Goal: Task Accomplishment & Management: Use online tool/utility

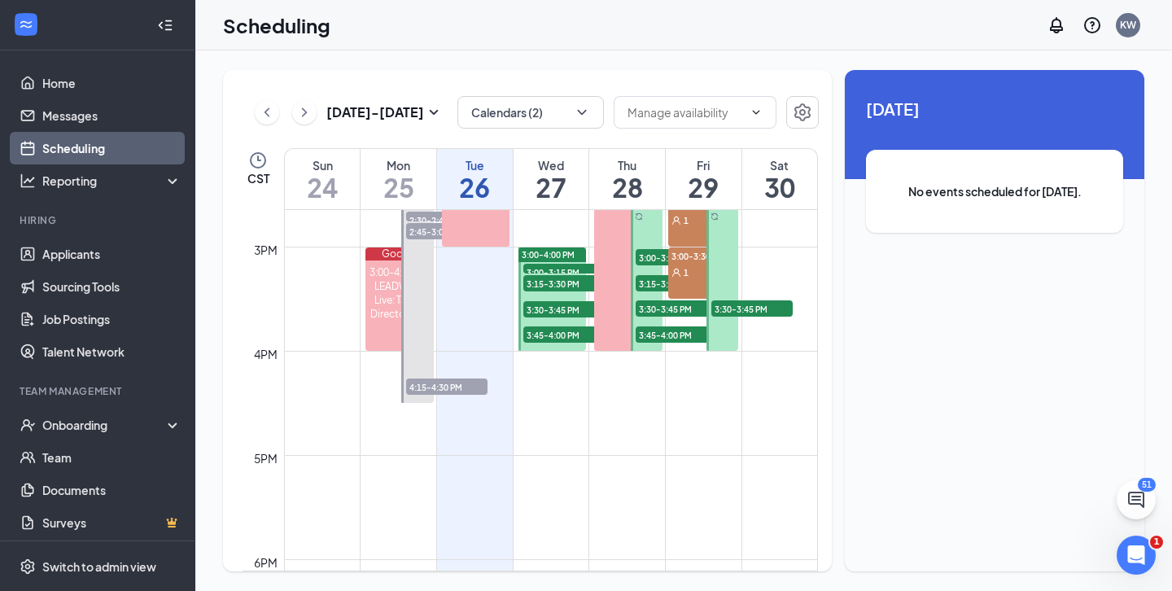
scroll to position [1524, 0]
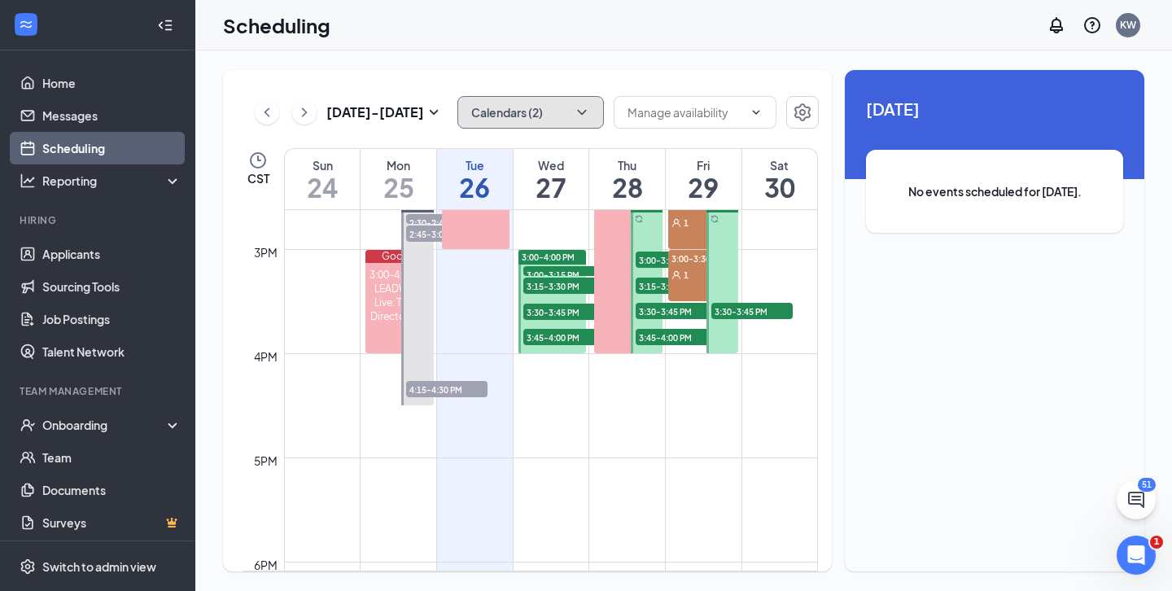
click at [575, 115] on icon "ChevronDown" at bounding box center [582, 112] width 16 height 16
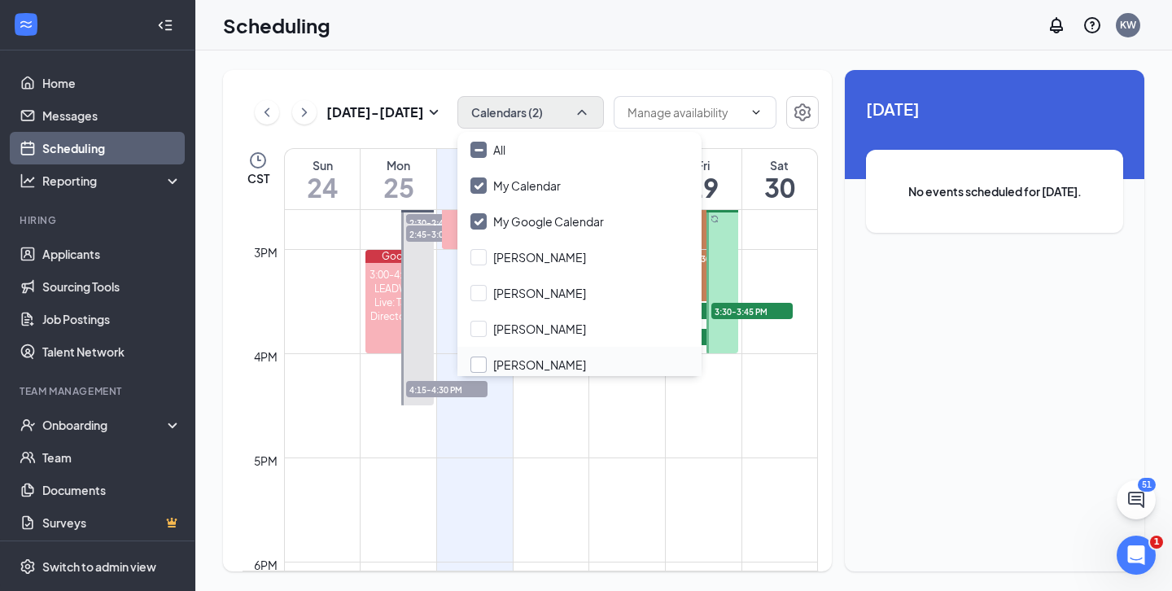
click at [483, 359] on input "[PERSON_NAME]" at bounding box center [529, 365] width 116 height 16
checkbox input "true"
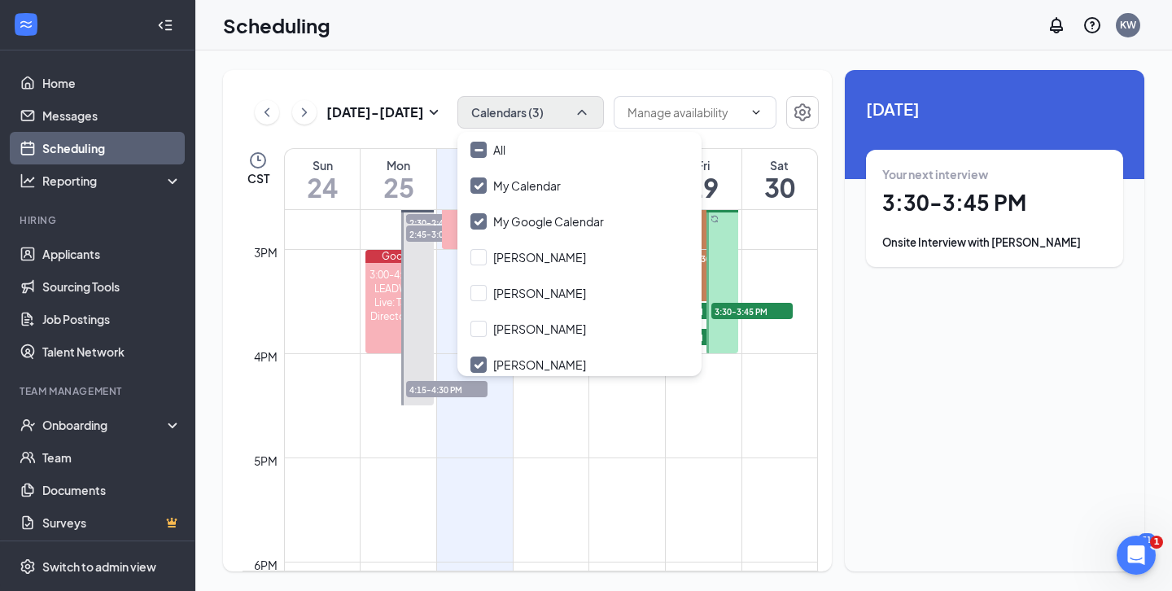
click at [584, 414] on td at bounding box center [551, 418] width 534 height 26
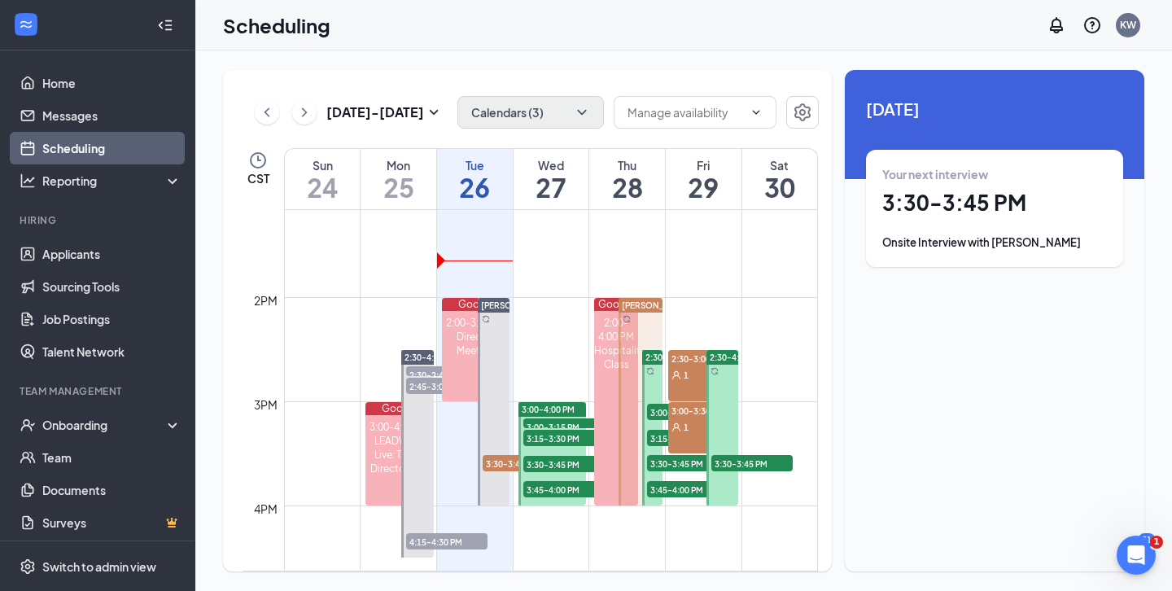
scroll to position [1373, 0]
click at [551, 339] on td at bounding box center [551, 335] width 534 height 26
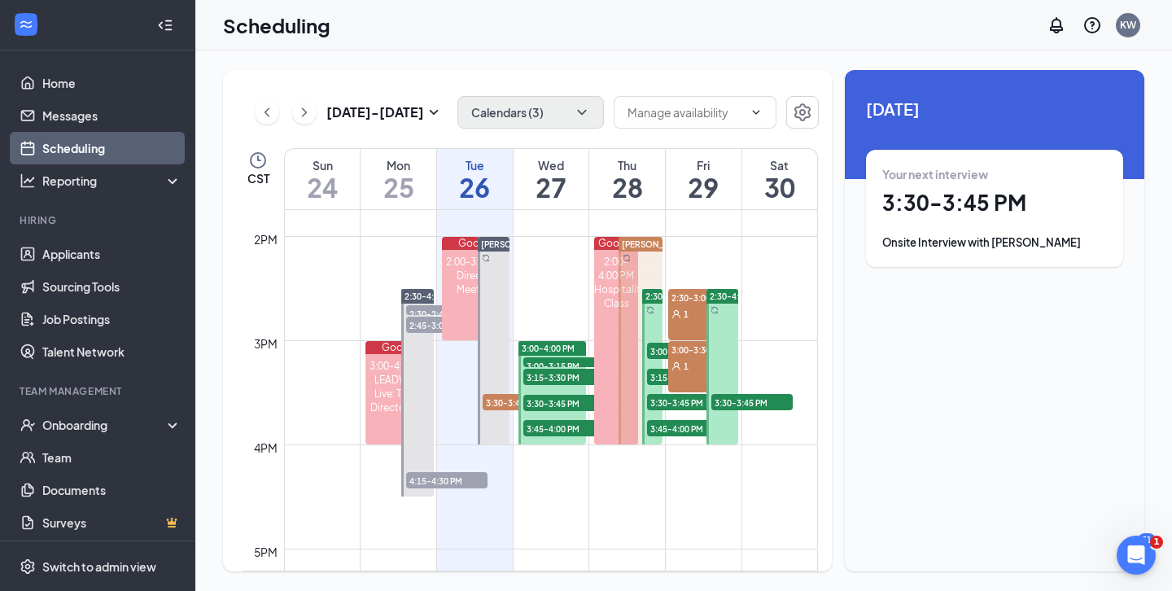
scroll to position [1438, 0]
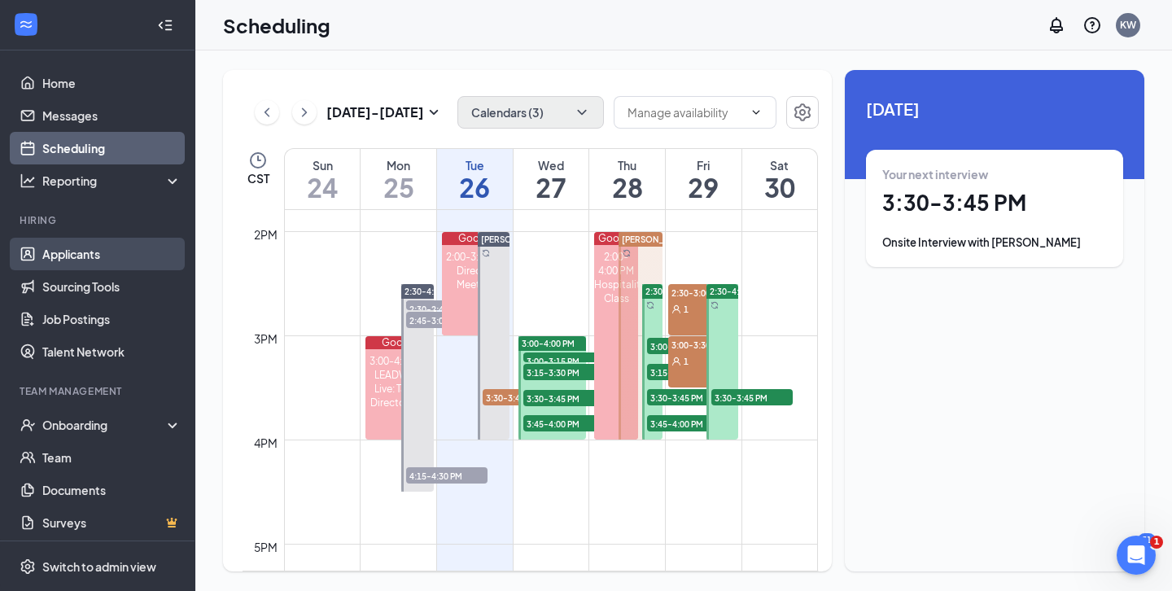
click at [71, 256] on link "Applicants" at bounding box center [111, 254] width 139 height 33
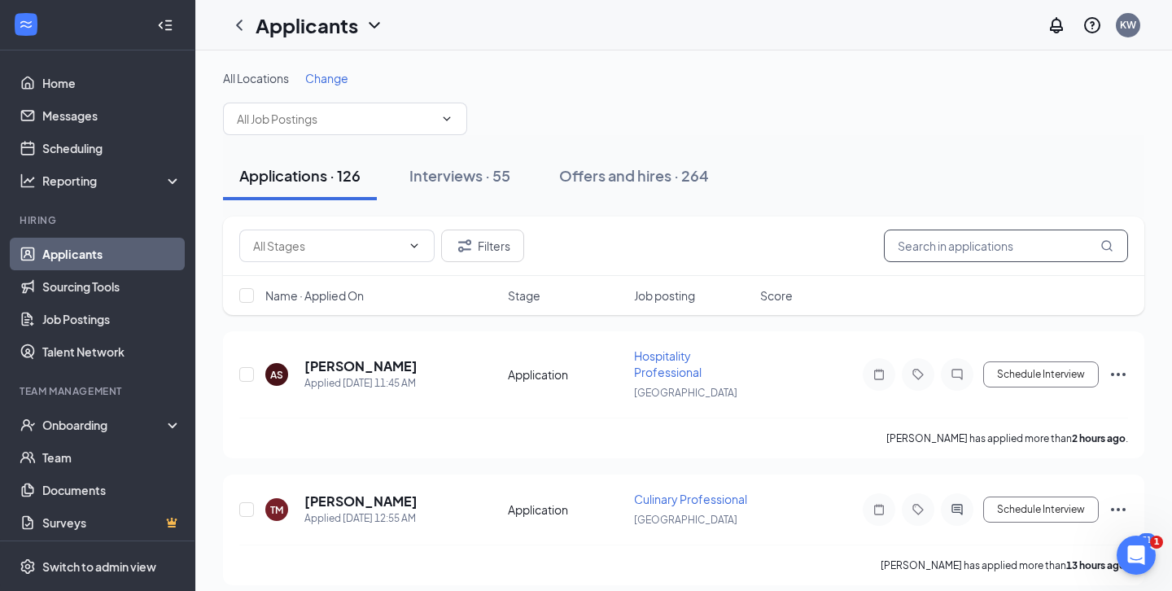
click at [944, 238] on input "text" at bounding box center [1006, 246] width 244 height 33
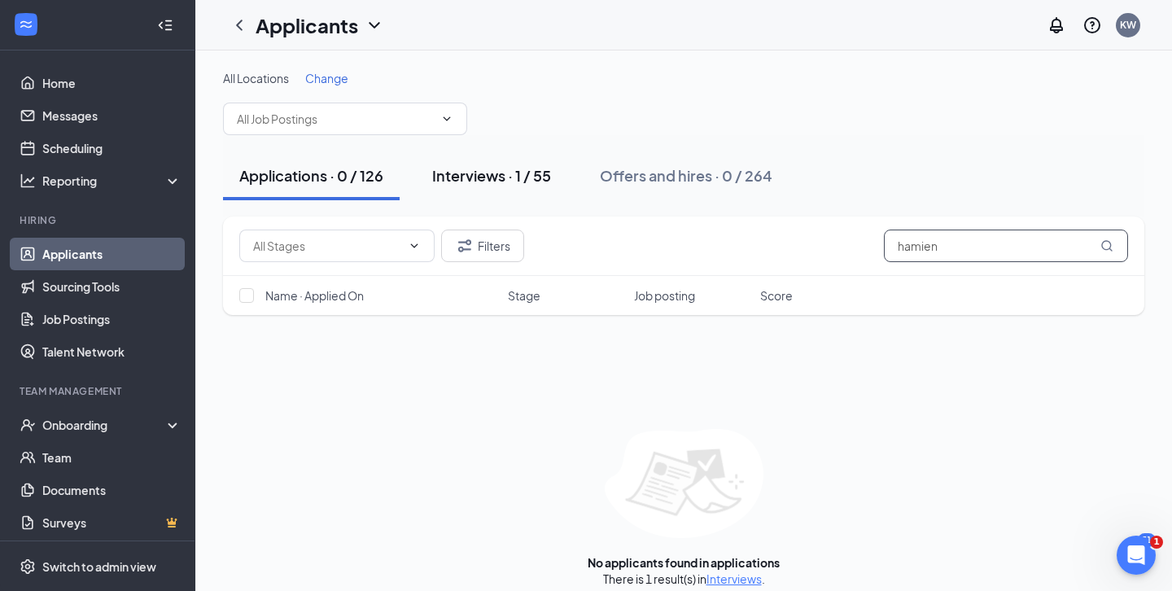
type input "hamien"
click at [525, 193] on button "Interviews · 1 / 55" at bounding box center [491, 175] width 151 height 49
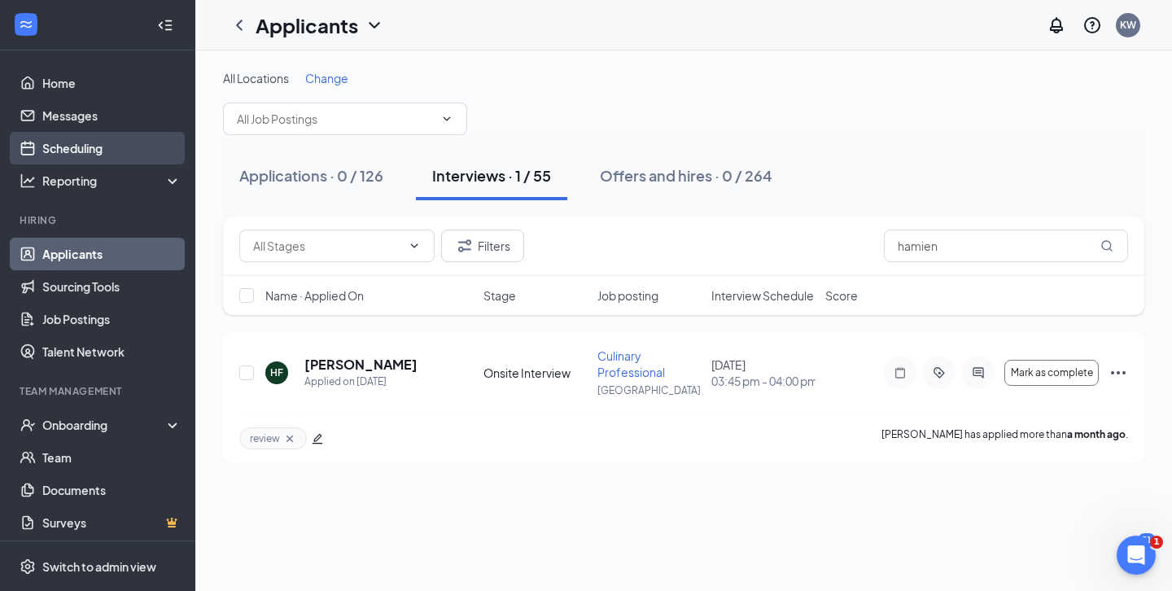
click at [66, 146] on link "Scheduling" at bounding box center [111, 148] width 139 height 33
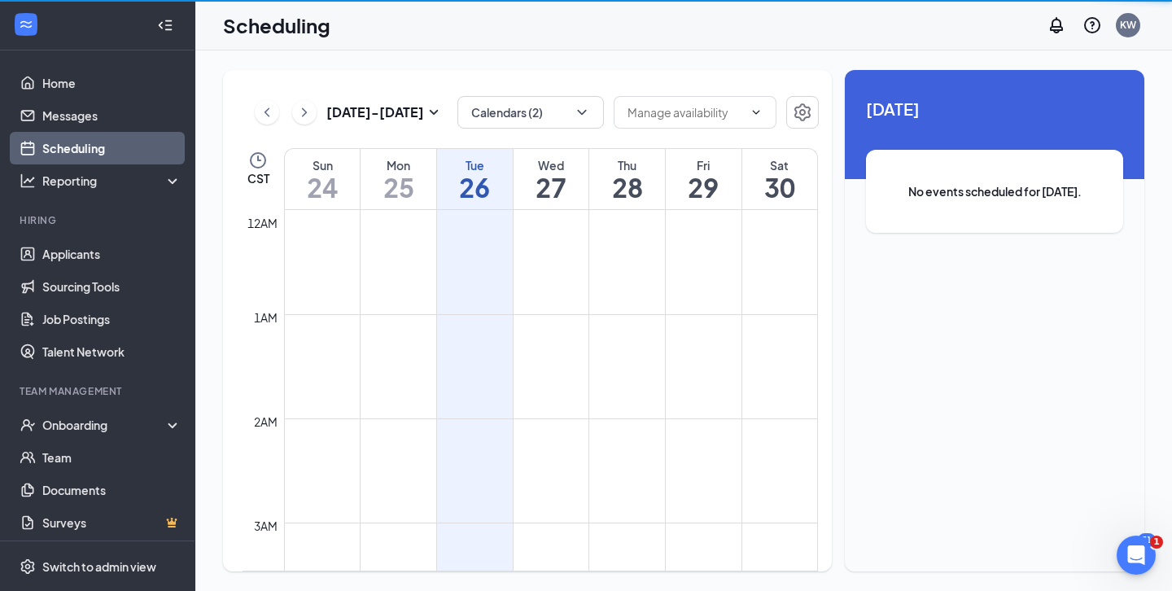
scroll to position [800, 0]
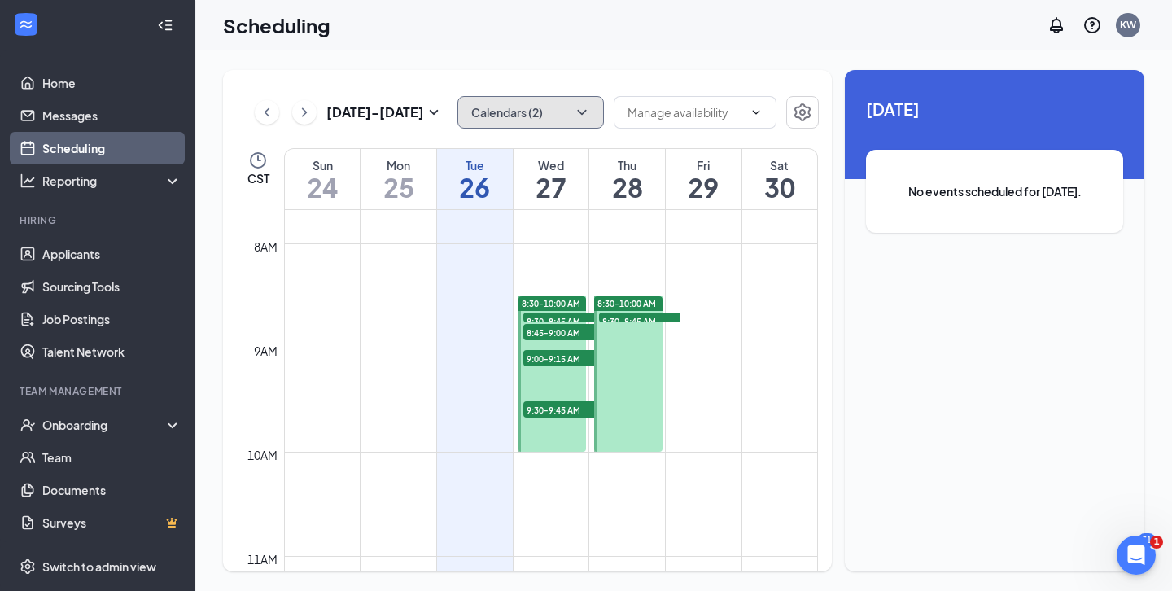
click at [545, 112] on button "Calendars (2)" at bounding box center [531, 112] width 147 height 33
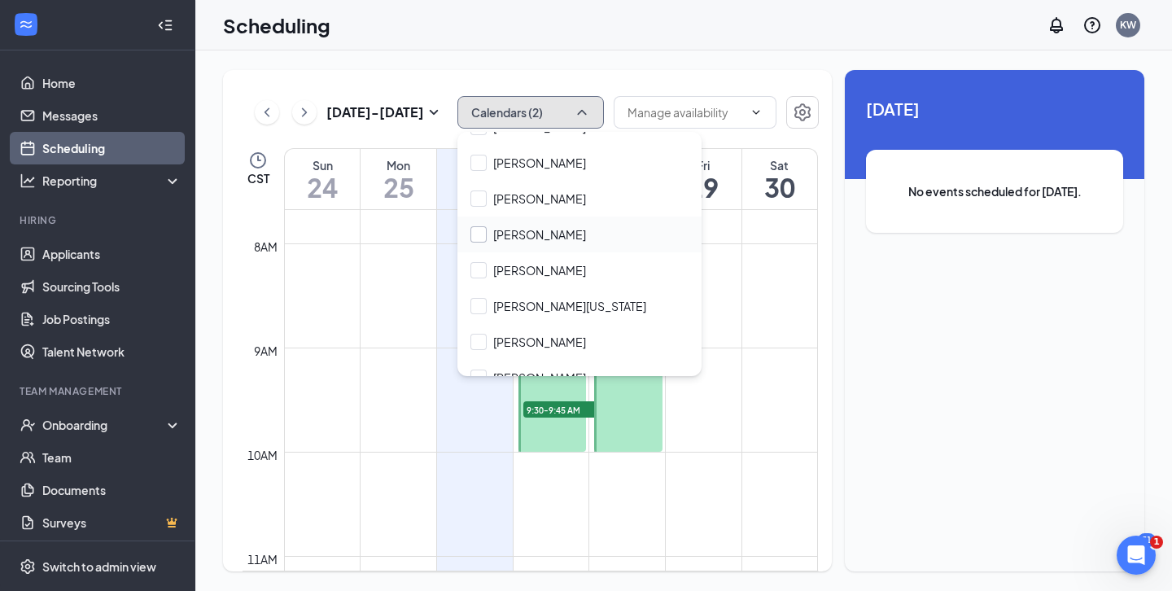
scroll to position [137, 0]
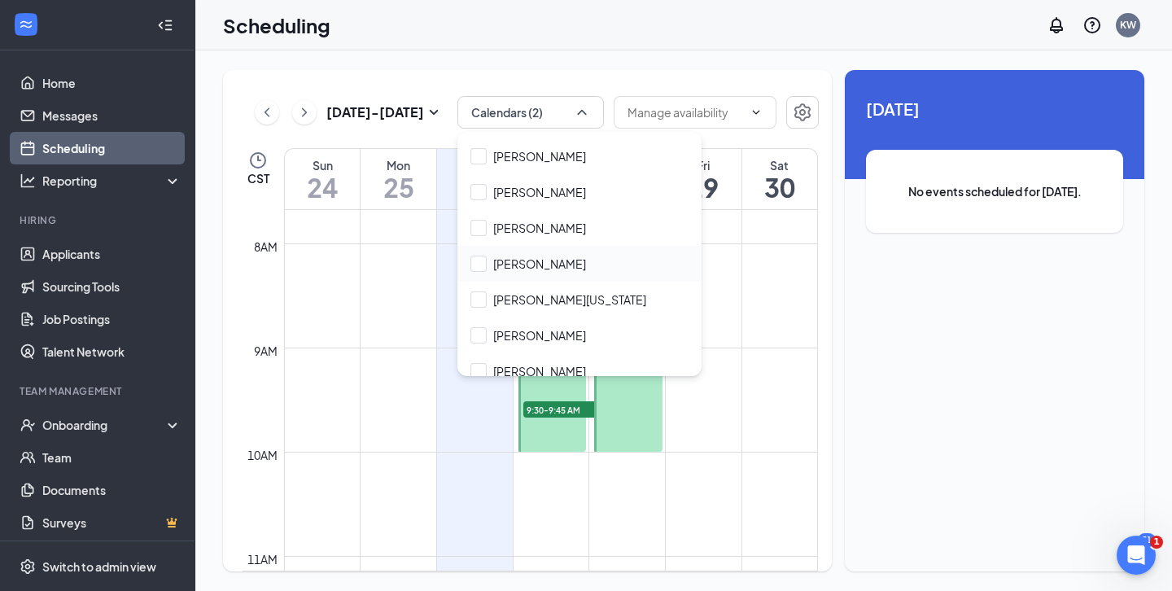
click at [480, 252] on div "[PERSON_NAME]" at bounding box center [580, 264] width 244 height 36
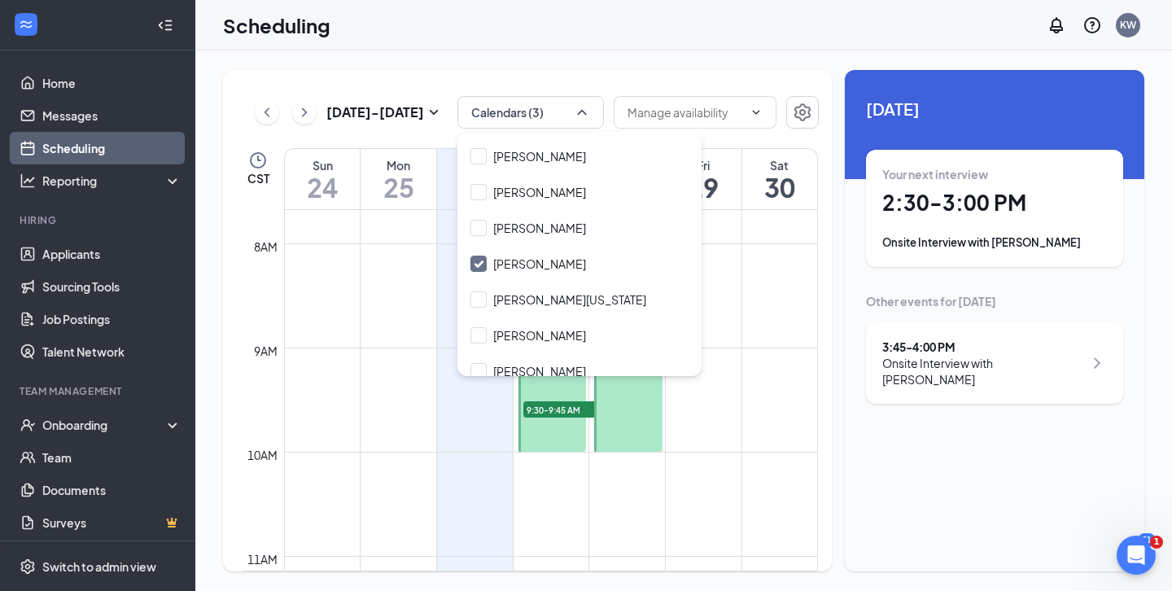
click at [388, 483] on td at bounding box center [551, 491] width 534 height 26
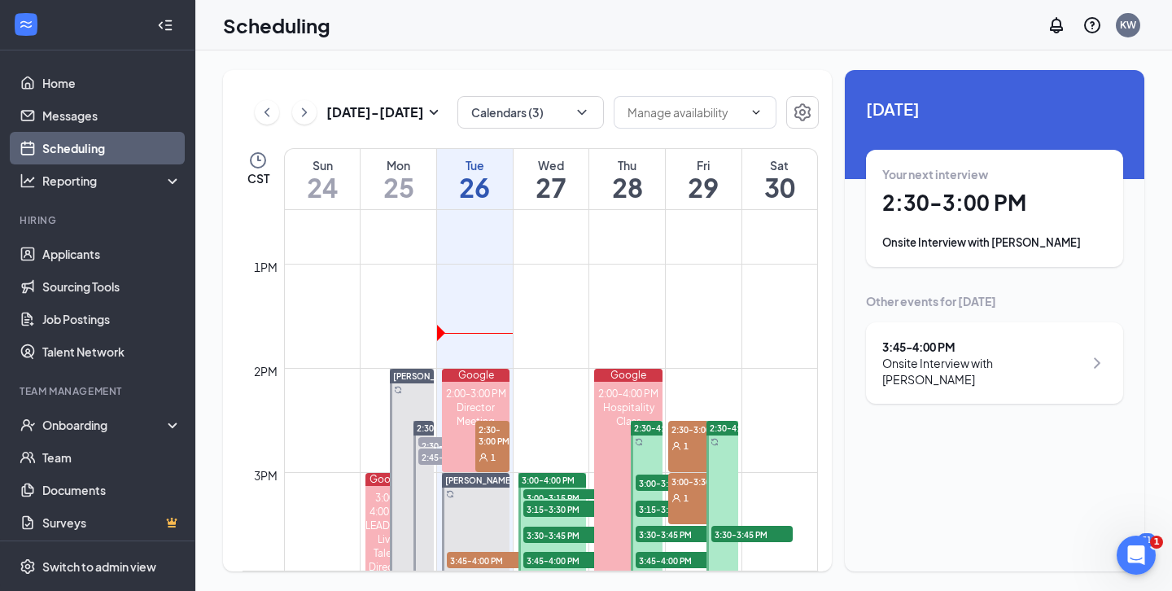
scroll to position [1386, 0]
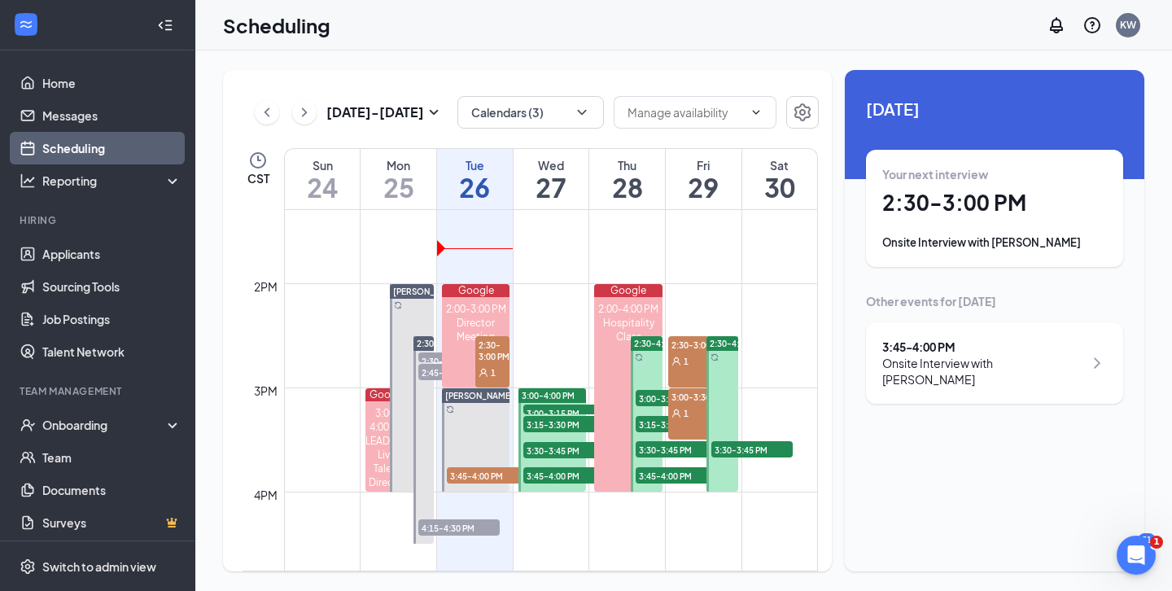
click at [571, 265] on td at bounding box center [551, 270] width 534 height 26
click at [567, 116] on button "Calendars (3)" at bounding box center [531, 112] width 147 height 33
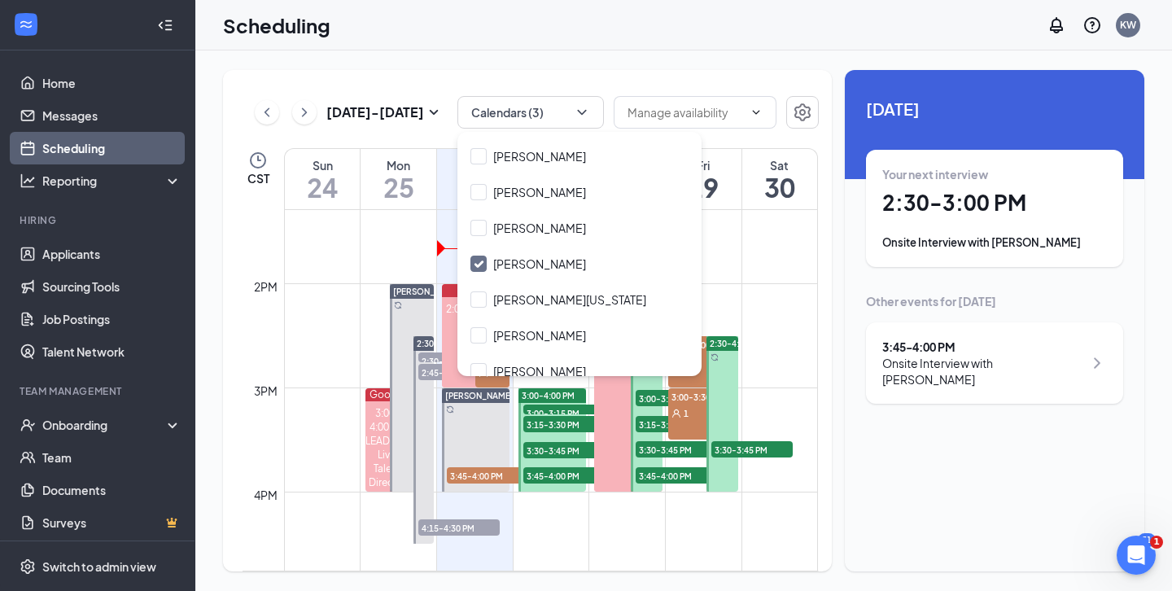
click at [238, 291] on div "[DATE] - [DATE] Calendars (3) CST Sun 24 Mon 25 Tue 26 Wed 27 Thu 28 Fri 29 Sat…" at bounding box center [527, 320] width 609 height 501
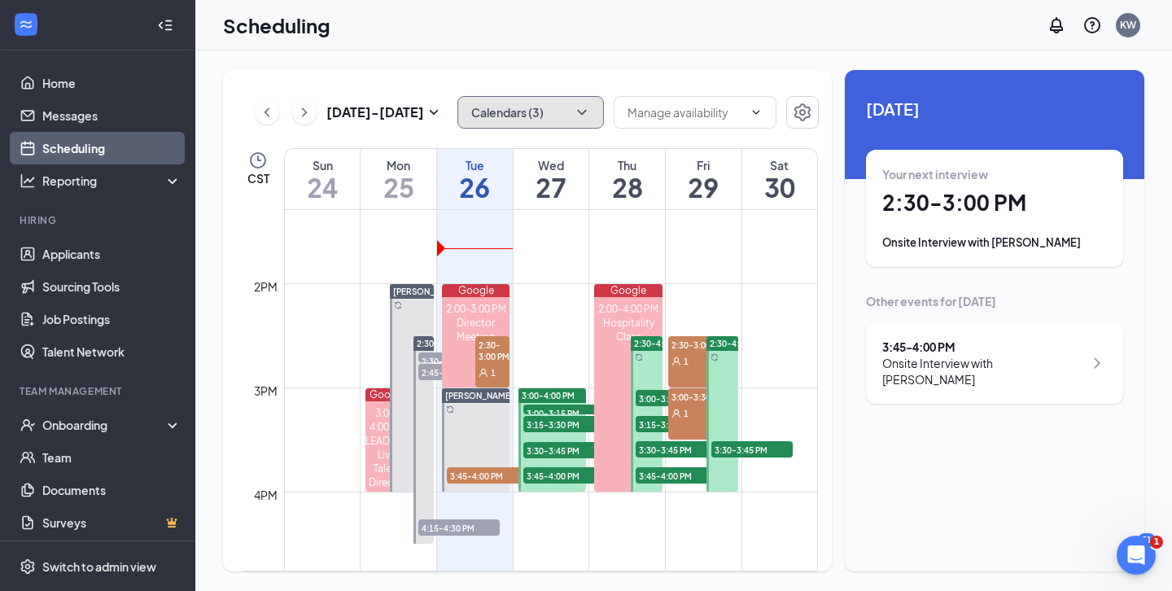
click at [568, 105] on button "Calendars (3)" at bounding box center [531, 112] width 147 height 33
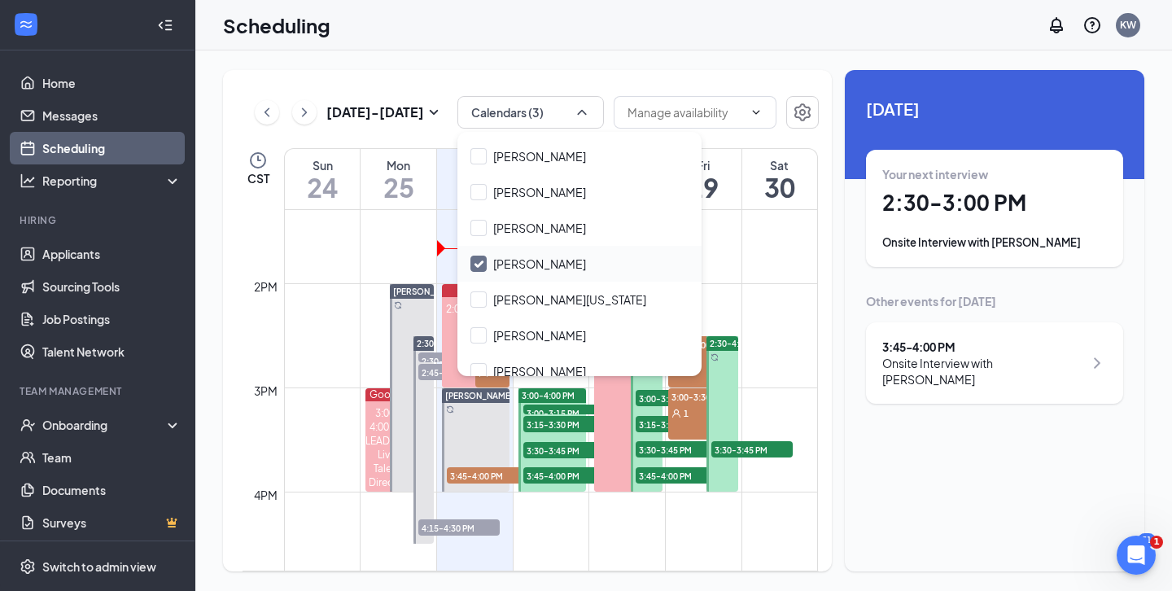
click at [484, 270] on input "[PERSON_NAME]" at bounding box center [529, 264] width 116 height 16
checkbox input "false"
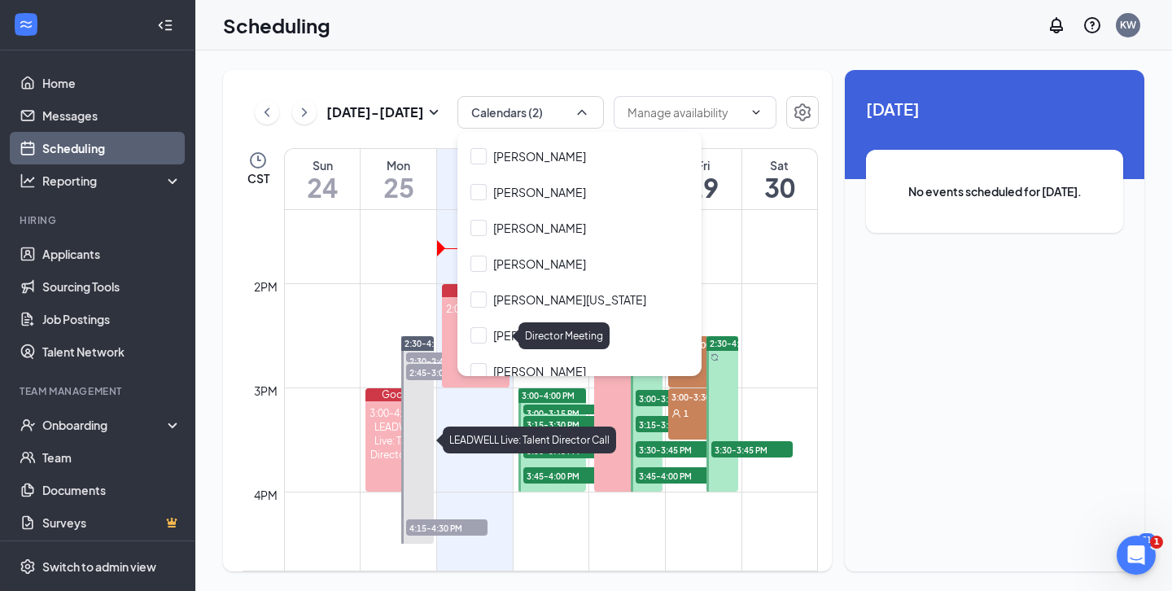
click at [308, 300] on td at bounding box center [551, 296] width 534 height 26
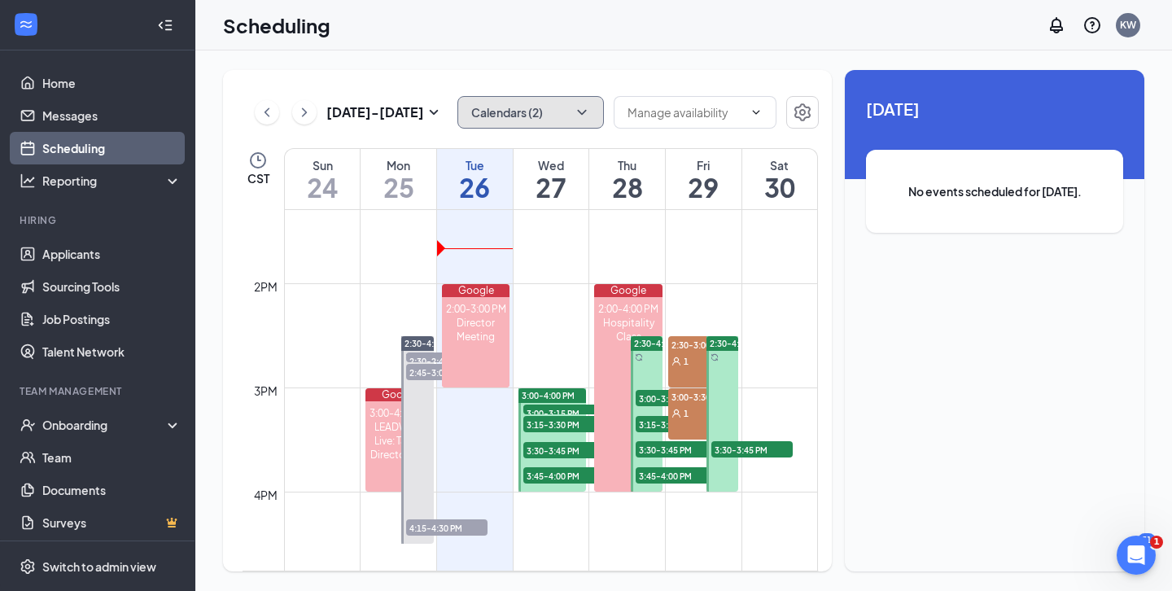
click at [516, 100] on button "Calendars (2)" at bounding box center [531, 112] width 147 height 33
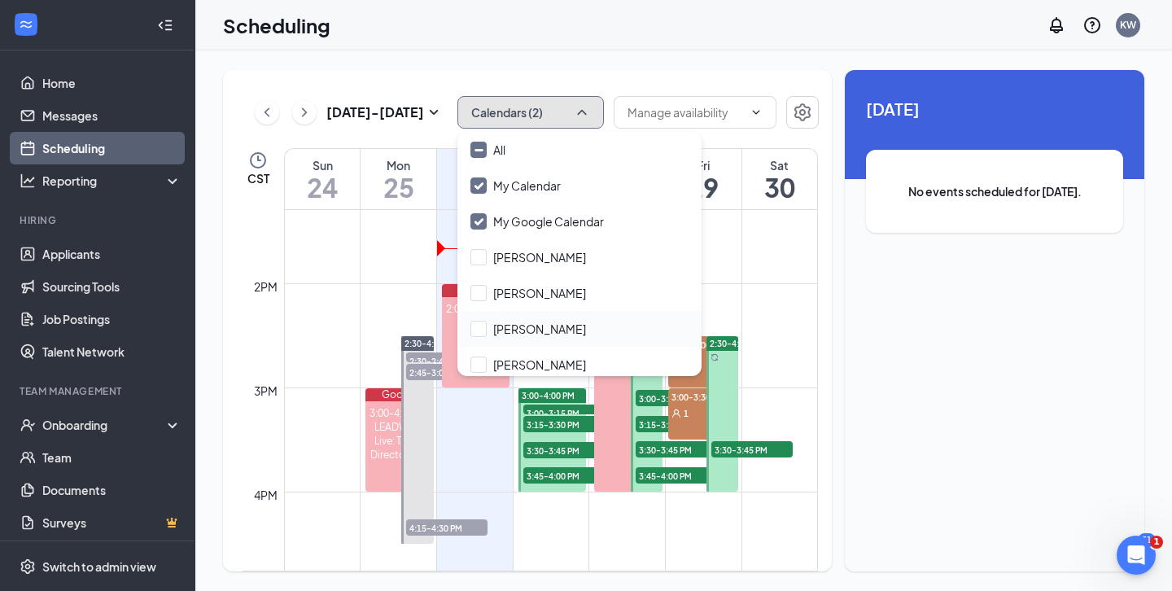
scroll to position [9, 0]
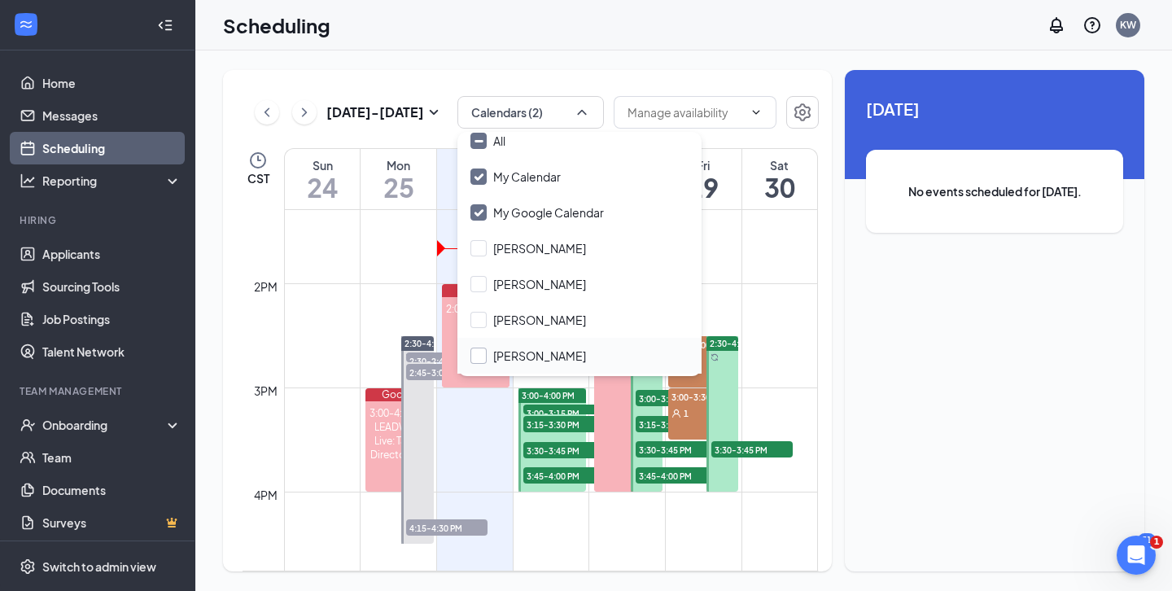
click at [485, 359] on input "[PERSON_NAME]" at bounding box center [529, 356] width 116 height 16
checkbox input "true"
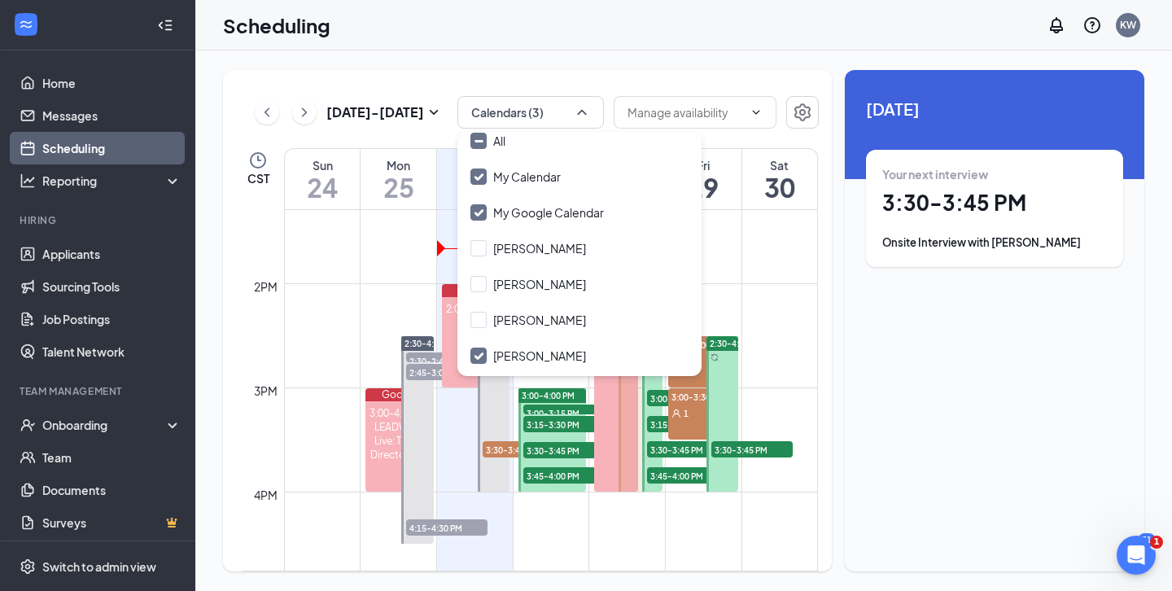
click at [304, 233] on td at bounding box center [551, 244] width 534 height 26
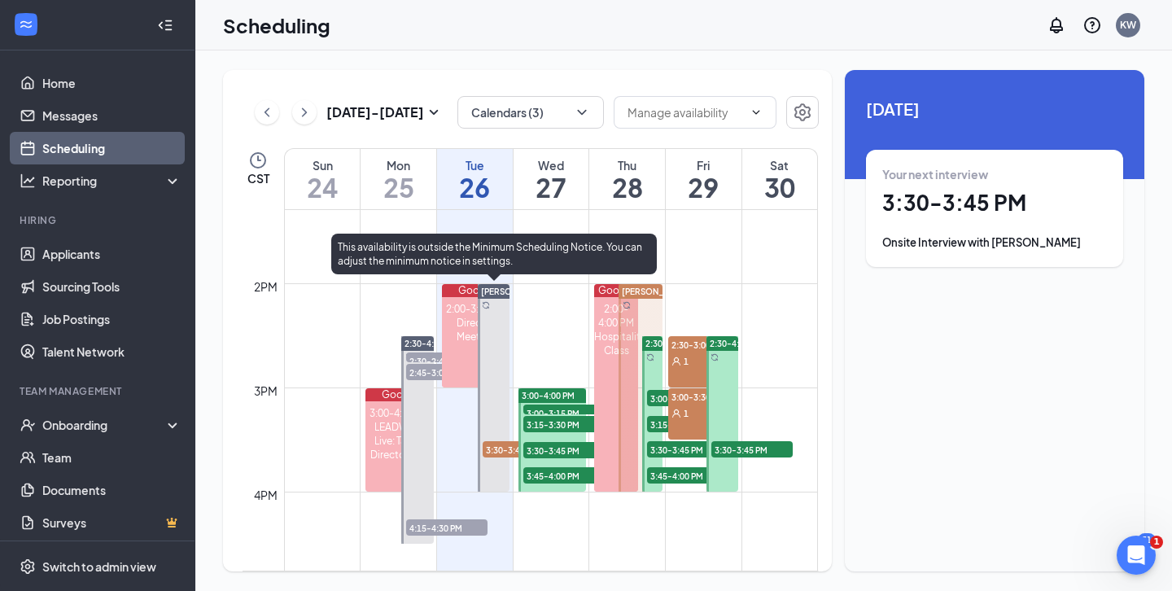
click at [491, 451] on span "3:30-3:45 PM" at bounding box center [523, 449] width 81 height 16
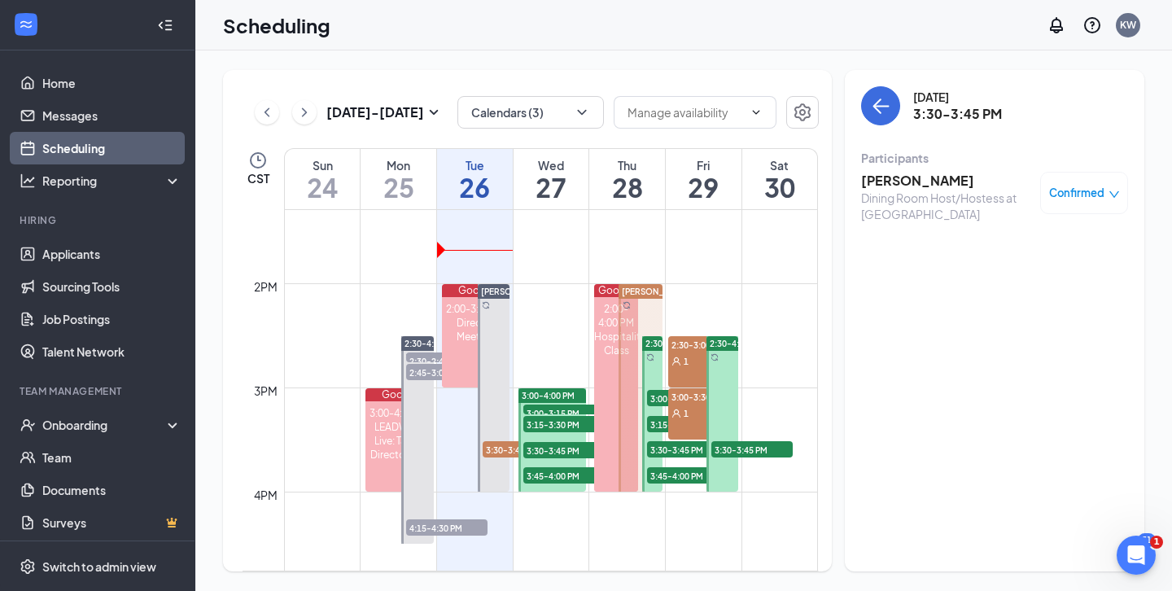
click at [252, 278] on div "2pm" at bounding box center [266, 287] width 30 height 18
